Goal: Communication & Community: Answer question/provide support

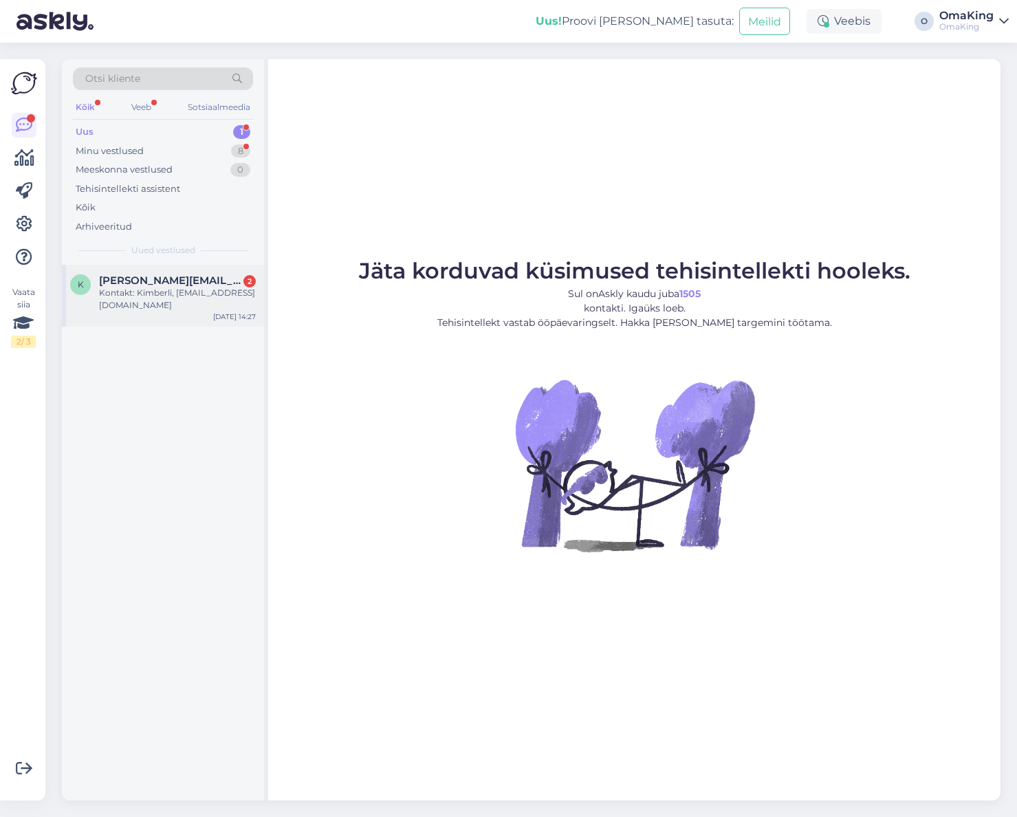
click at [130, 292] on font "Kontakt: Kimberli, [EMAIL_ADDRESS][DOMAIN_NAME]" at bounding box center [177, 299] width 156 height 23
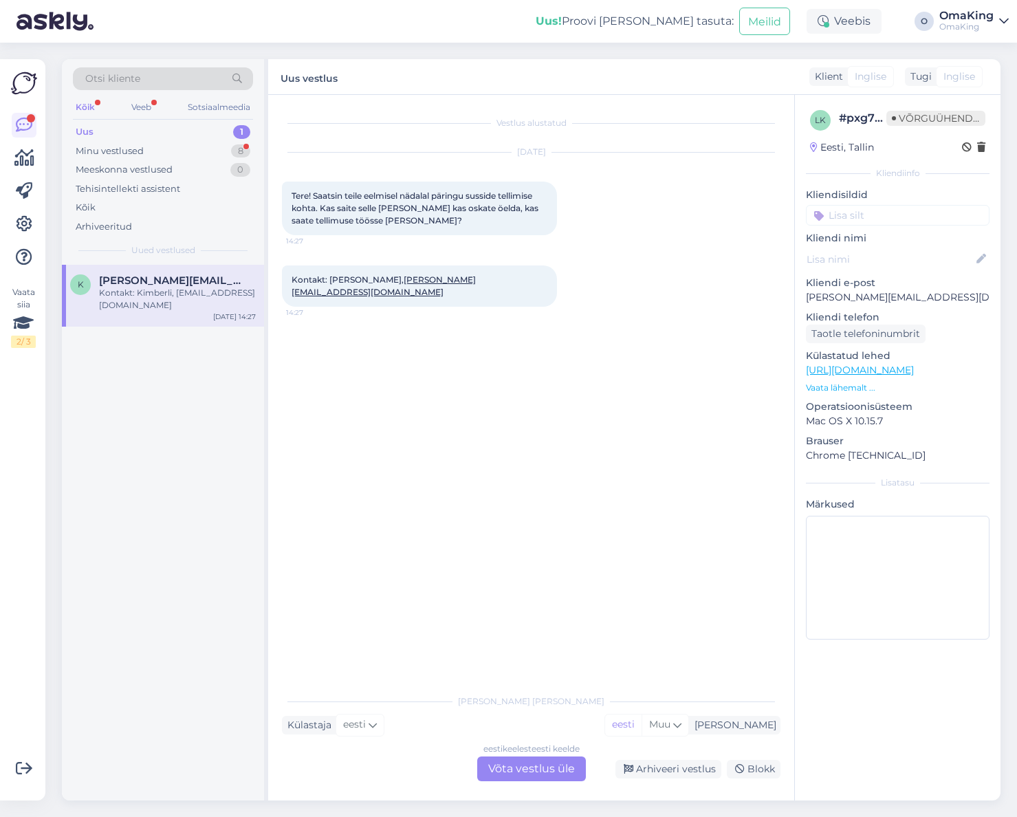
click at [514, 760] on div "eesti keelest eesti keelde Võta vestlus üle" at bounding box center [531, 769] width 109 height 25
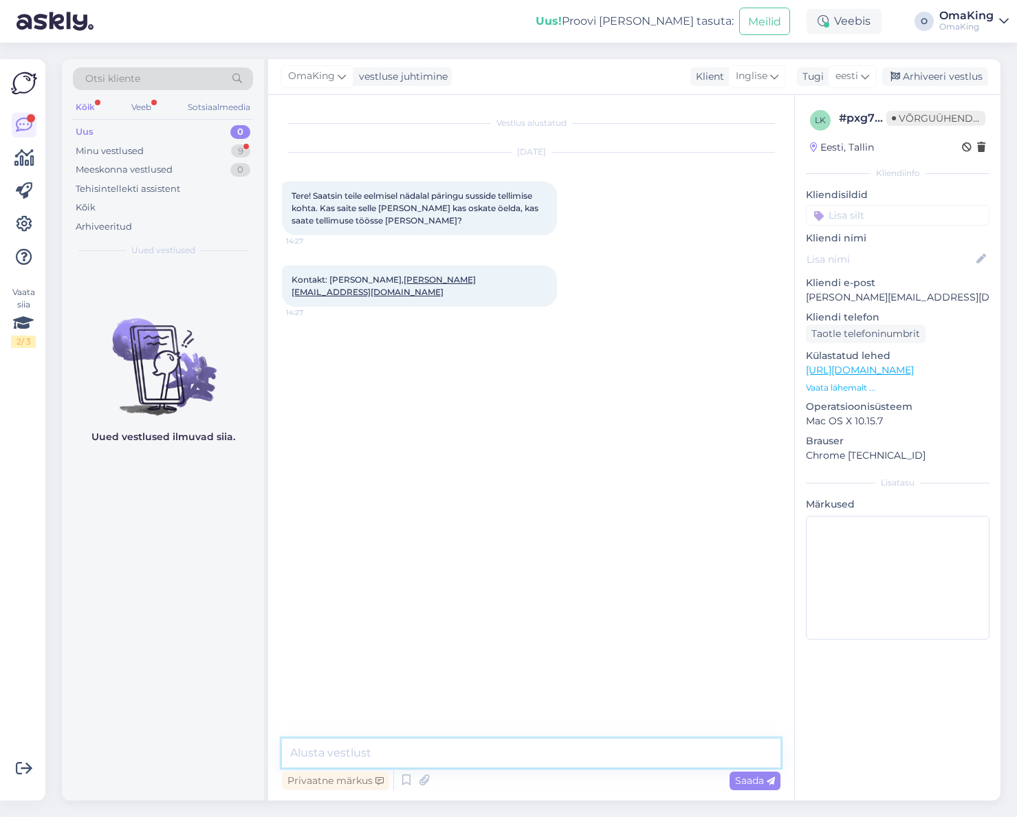
click at [367, 752] on textarea at bounding box center [531, 753] width 499 height 29
type textarea "Tere, see on [PERSON_NAME], vastame [PERSON_NAME]."
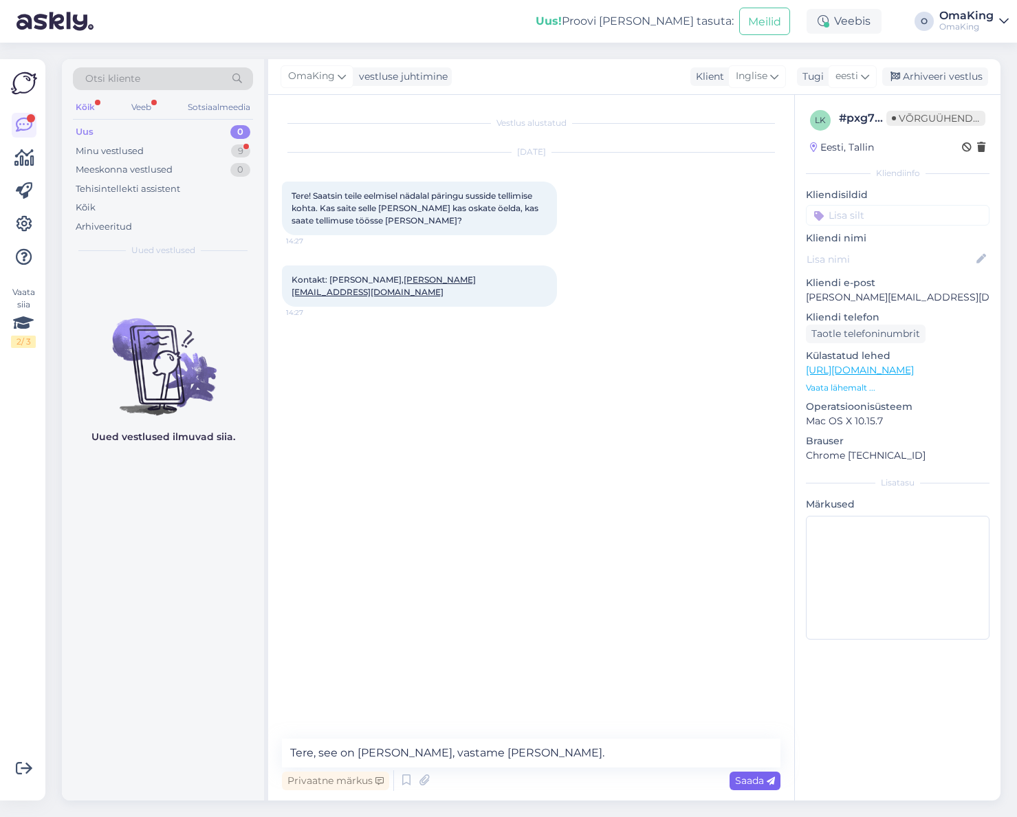
click at [736, 778] on font "Saada" at bounding box center [749, 781] width 29 height 12
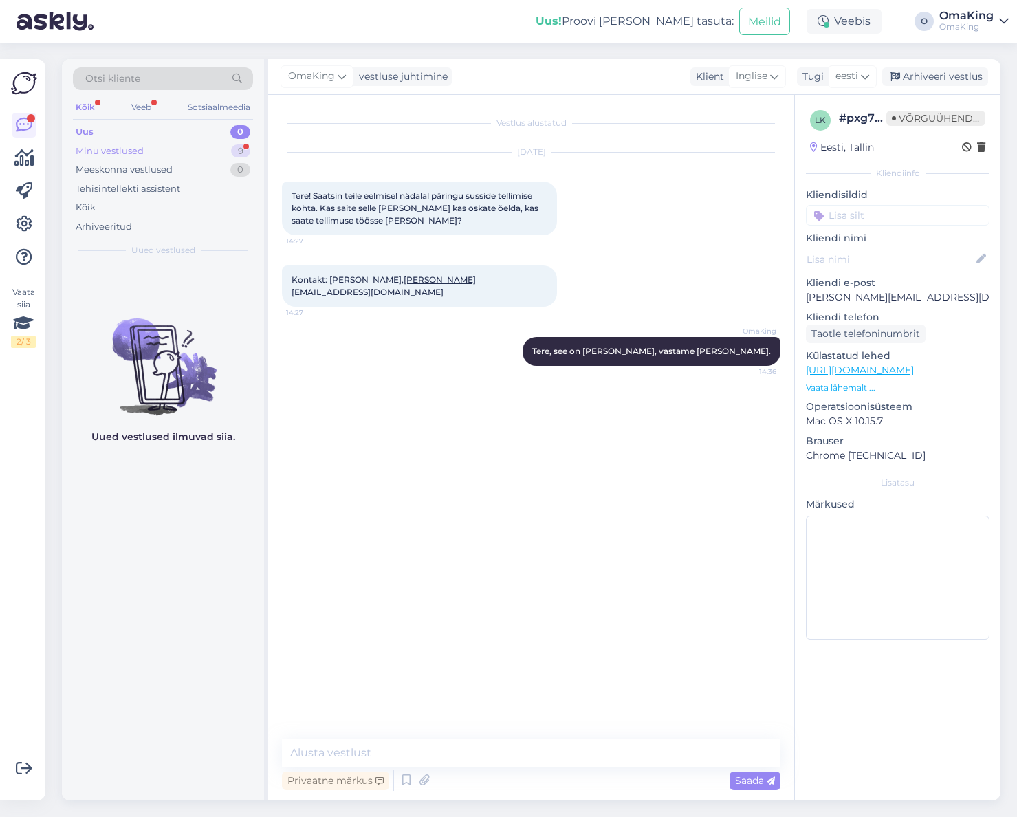
click at [87, 151] on font "Minu vestlused" at bounding box center [110, 150] width 68 height 11
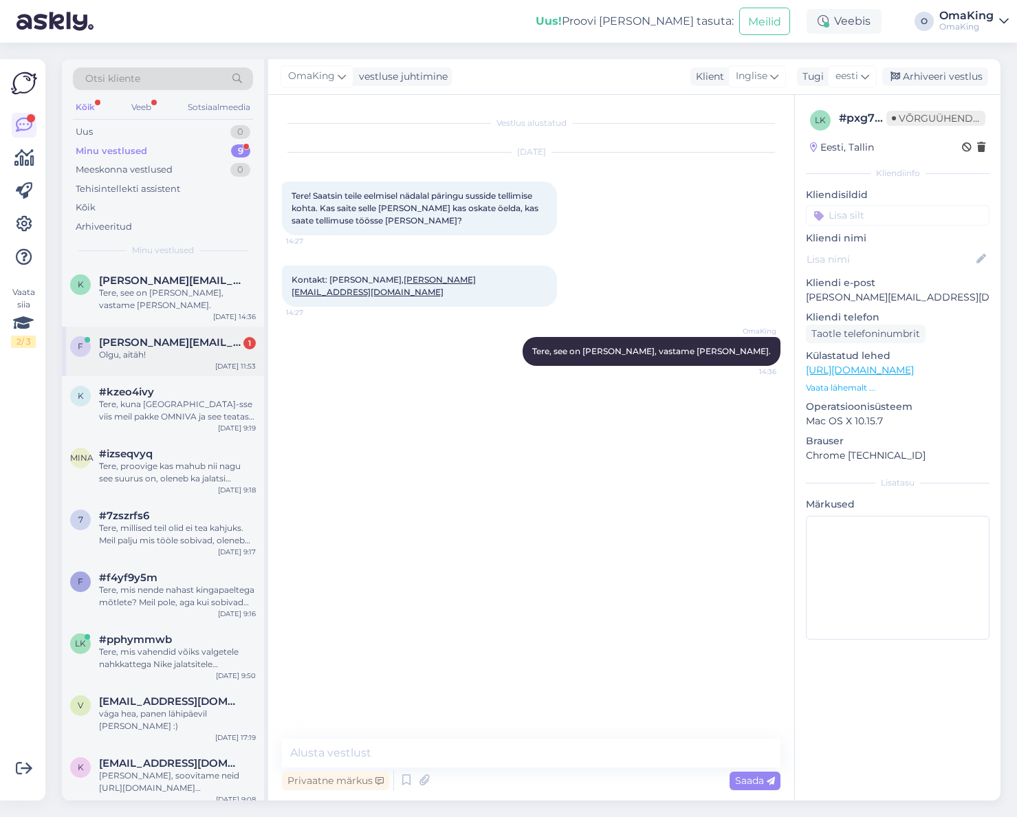
click at [160, 327] on div "f [EMAIL_ADDRESS][DOMAIN_NAME] 1 Olgu, aitäh! [DATE] 11:53" at bounding box center [163, 352] width 202 height 50
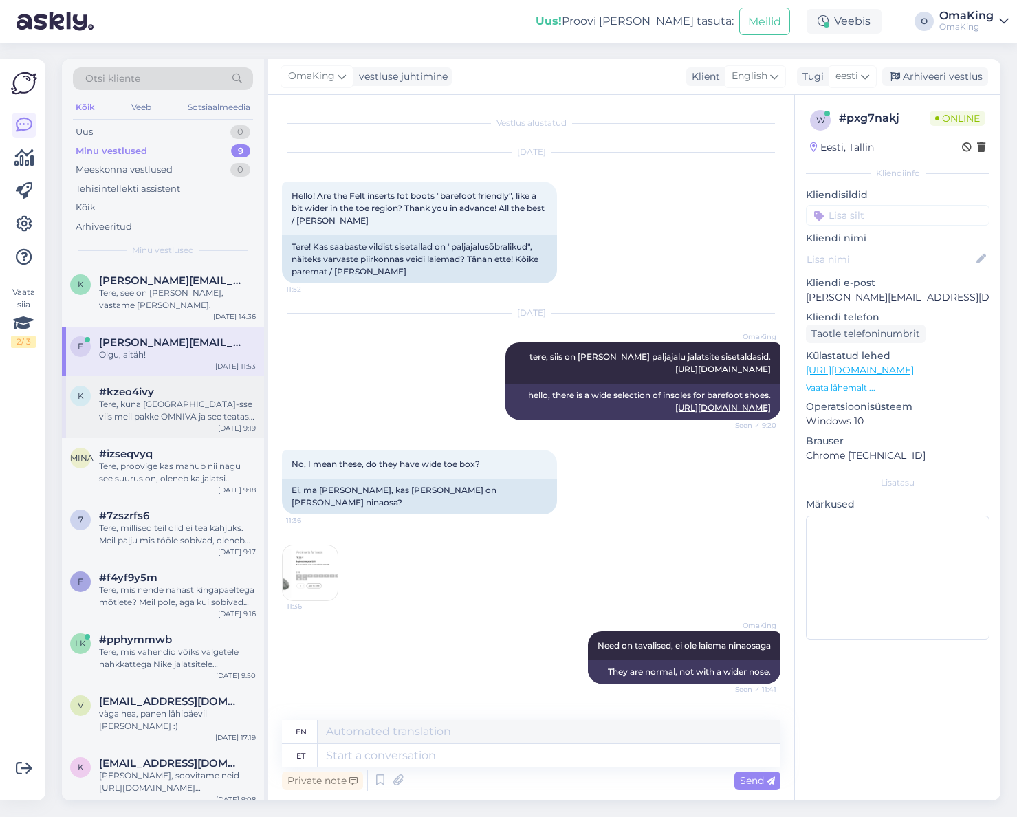
scroll to position [86, 0]
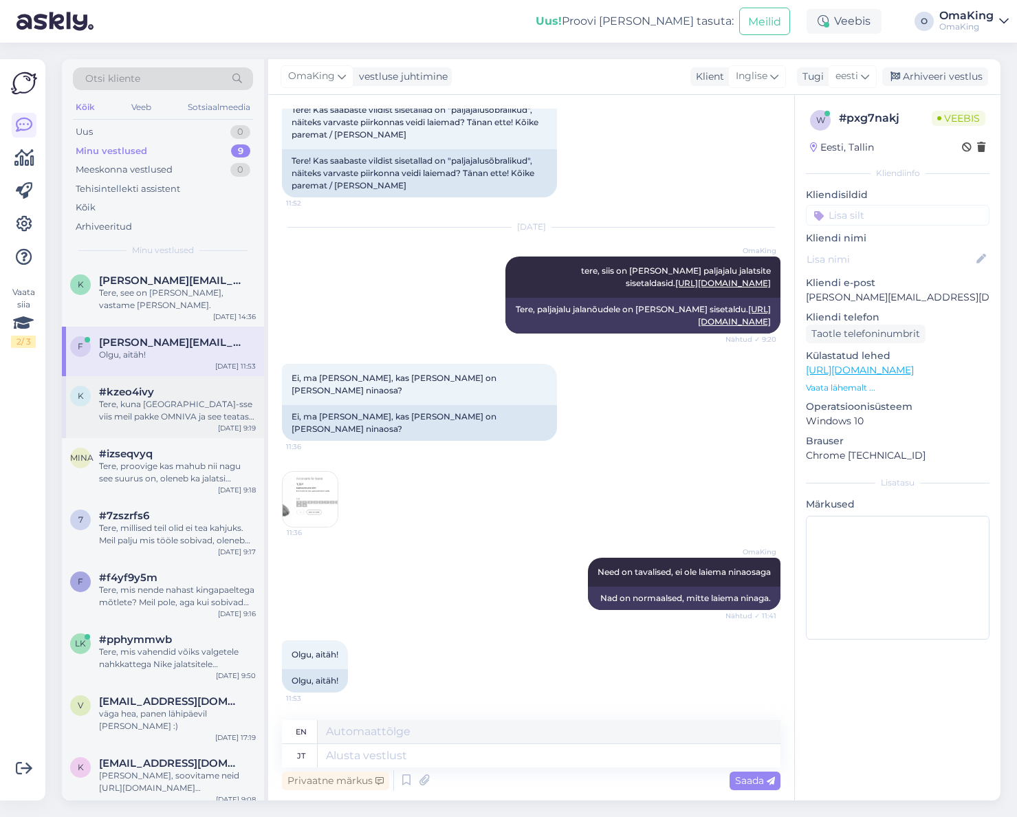
click at [120, 410] on div "Tere, kuna [GEOGRAPHIC_DATA]-sse viis meil pakke OMNIVA ja see teatas mingi aeg…" at bounding box center [177, 410] width 157 height 25
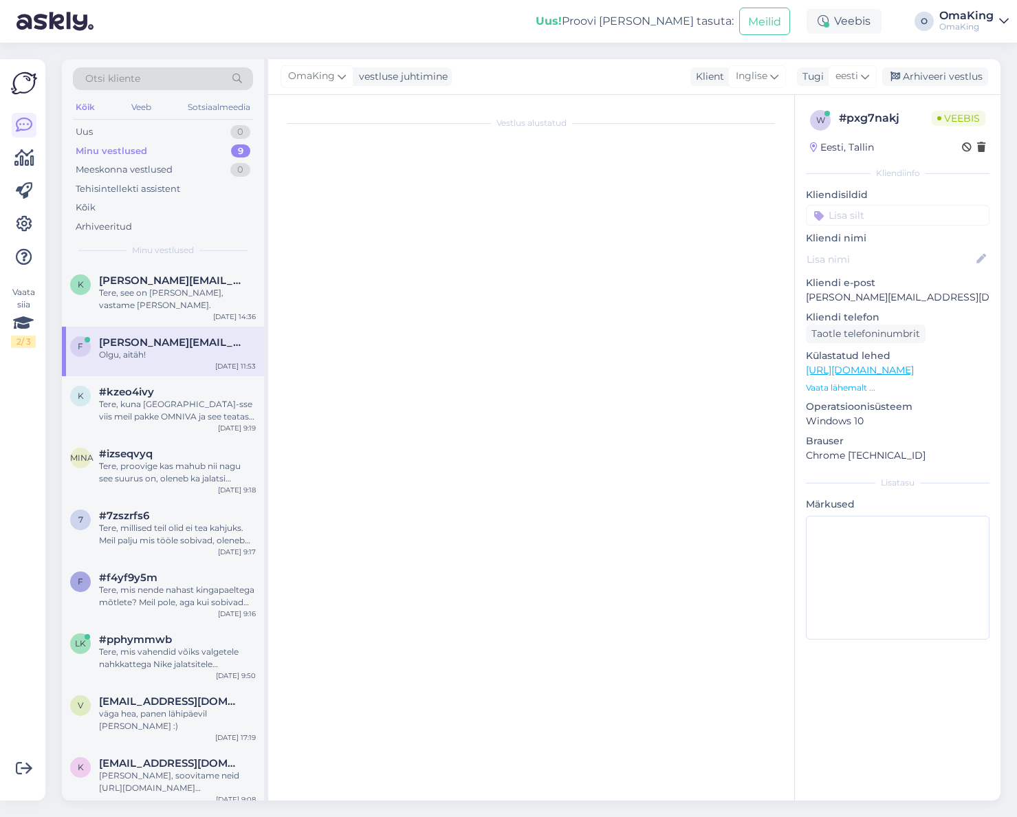
scroll to position [0, 0]
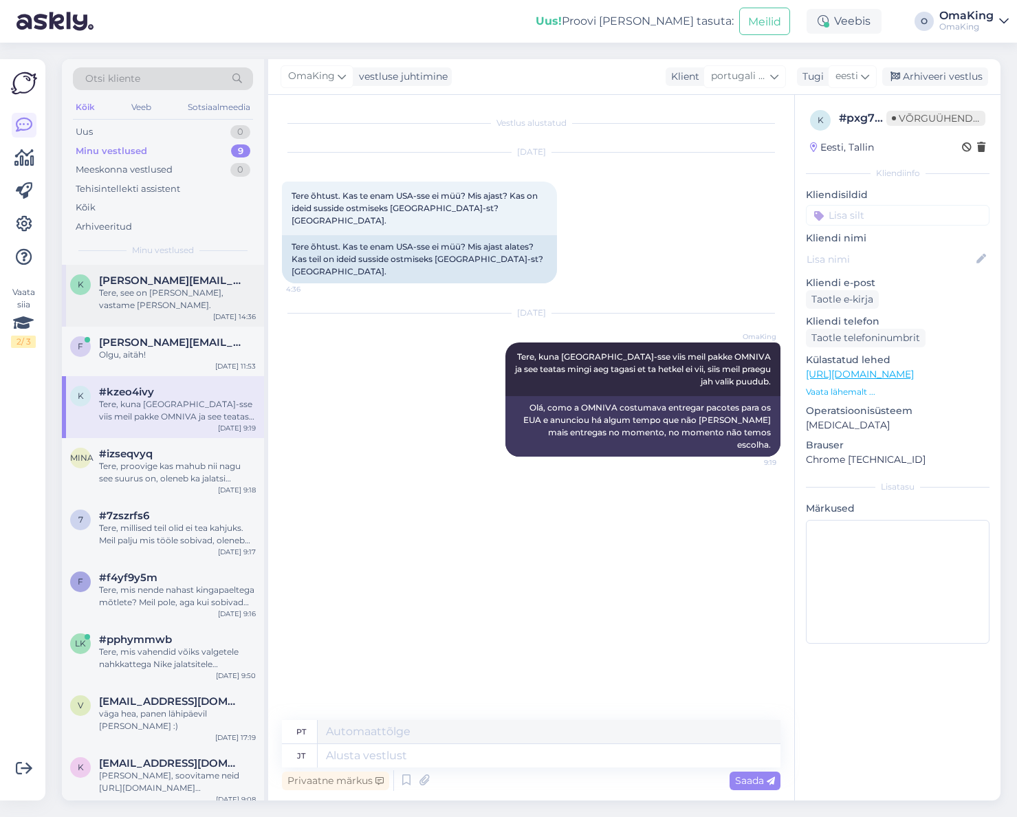
click at [124, 292] on font "Tere, see on [PERSON_NAME], vastame [PERSON_NAME]." at bounding box center [161, 299] width 125 height 23
